Goal: Find specific page/section: Find specific page/section

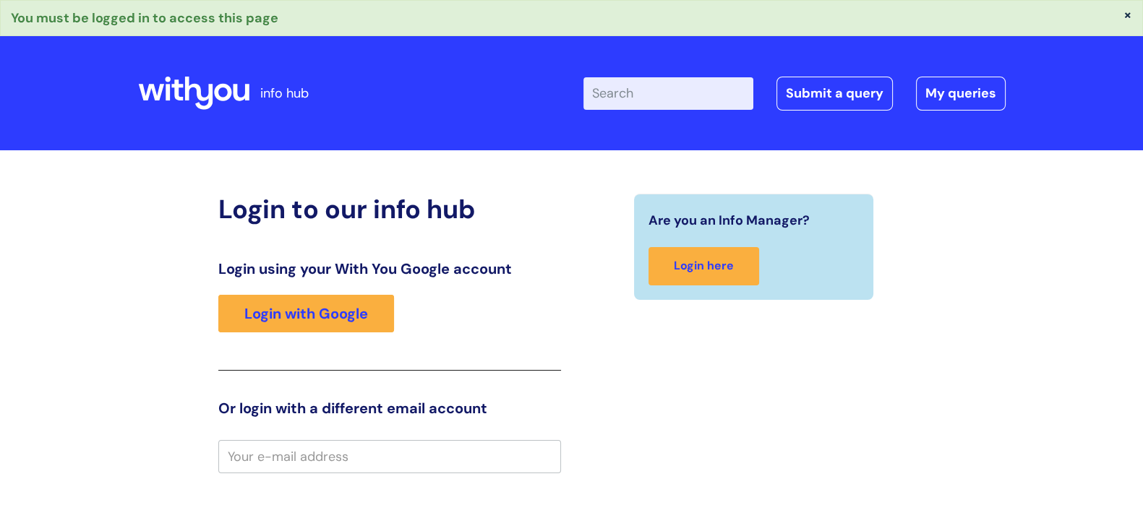
click at [245, 359] on div "Login using your With You Google account Login with Google" at bounding box center [389, 315] width 343 height 111
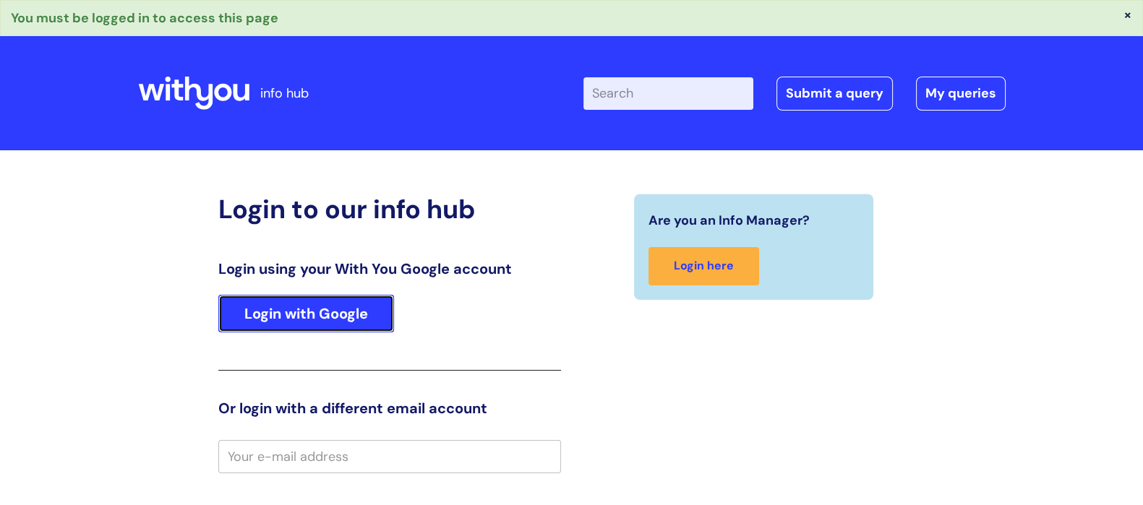
click at [320, 316] on link "Login with Google" at bounding box center [306, 314] width 176 height 38
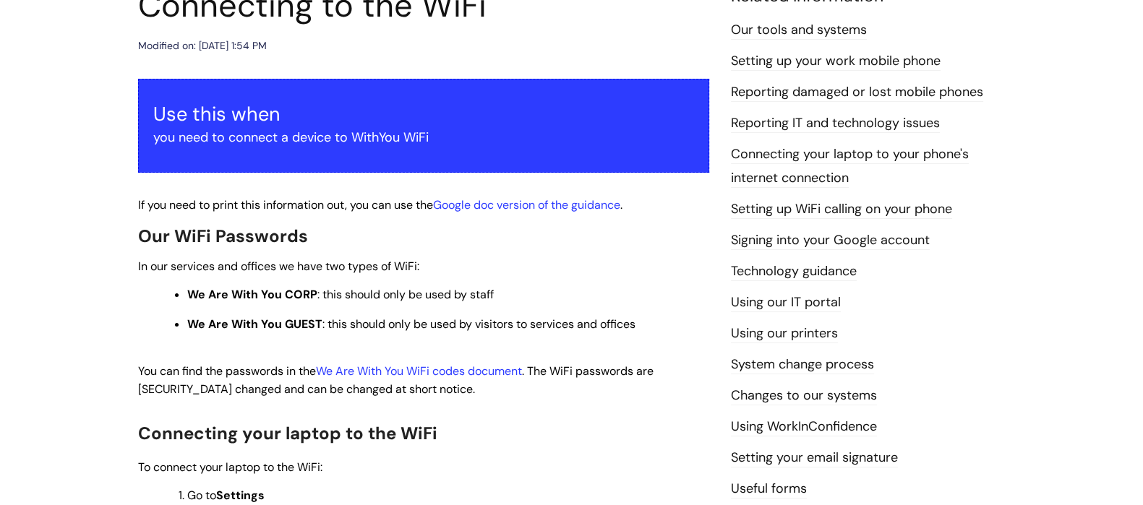
scroll to position [205, 0]
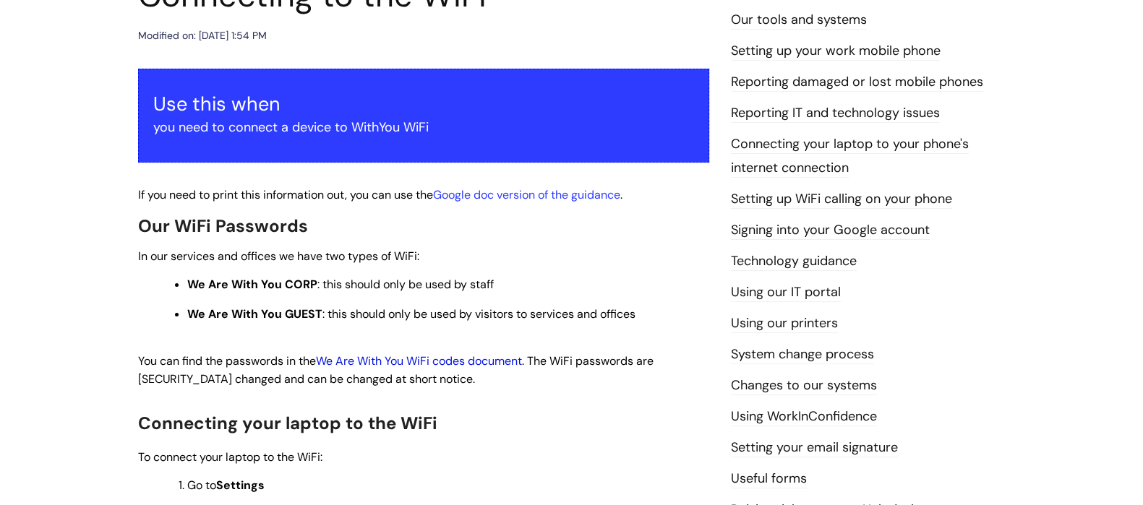
click at [461, 362] on link "We Are With You WiFi codes document" at bounding box center [419, 361] width 206 height 15
